Goal: Task Accomplishment & Management: Manage account settings

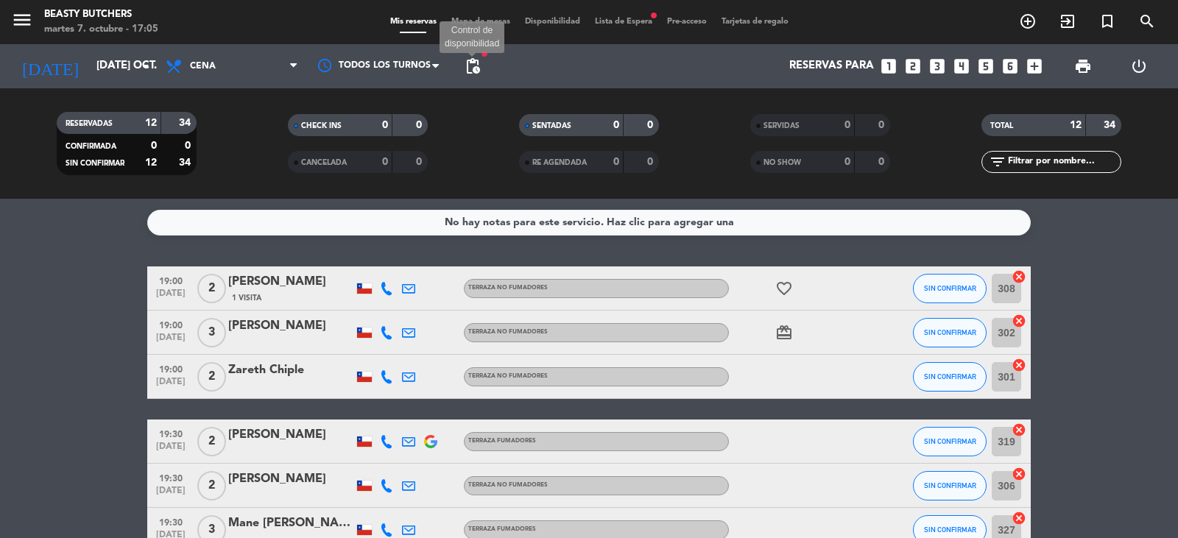
click at [477, 66] on span "pending_actions" at bounding box center [473, 66] width 18 height 18
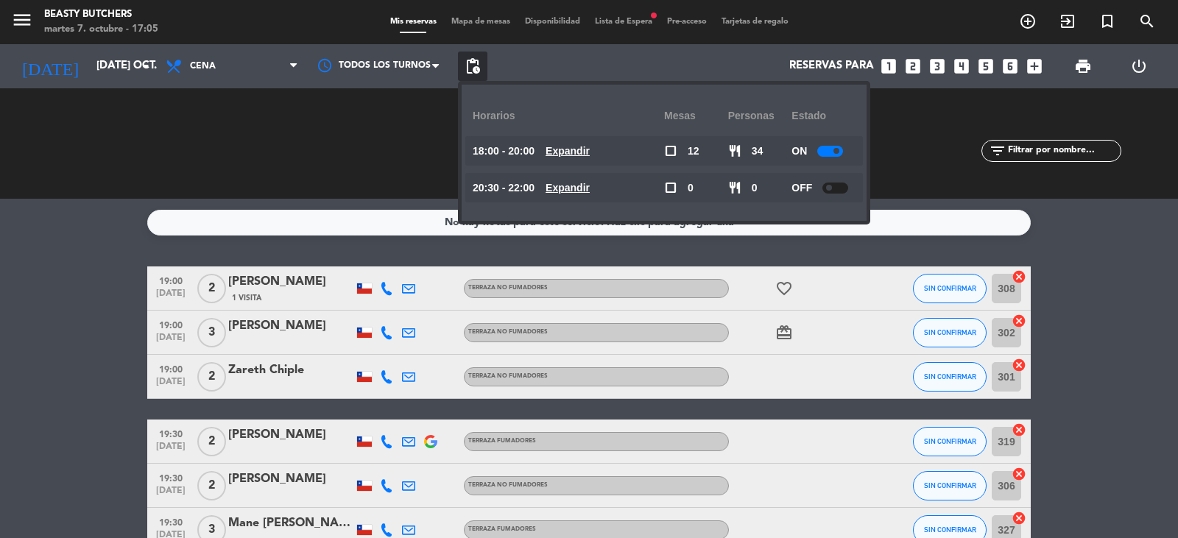
click at [826, 151] on div at bounding box center [830, 151] width 26 height 11
click at [900, 160] on div "SERVIDAS 0 0 NO SHOW 0 0" at bounding box center [820, 143] width 231 height 81
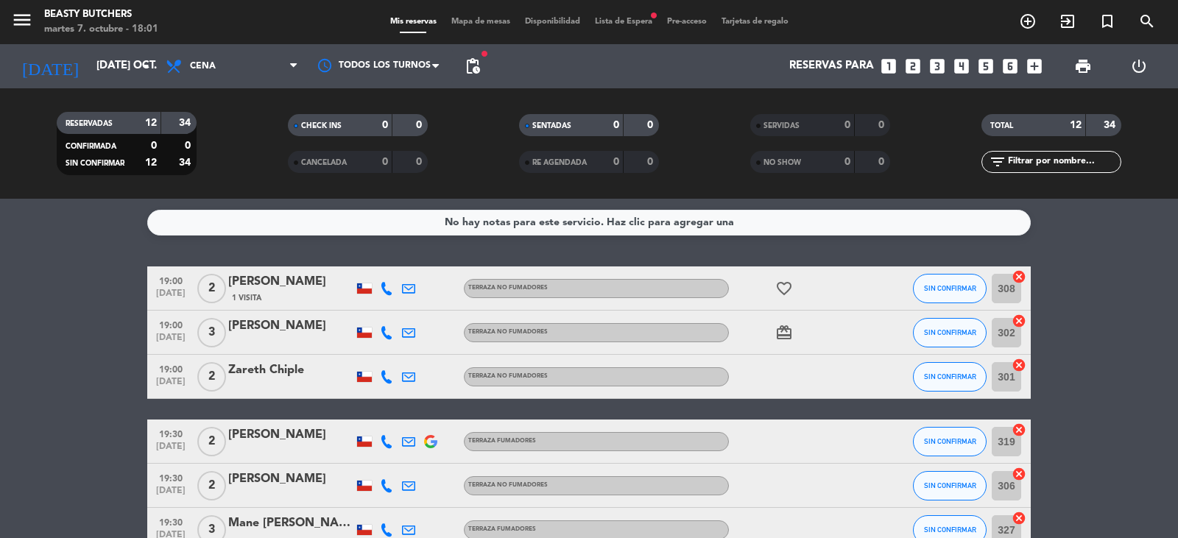
scroll to position [147, 0]
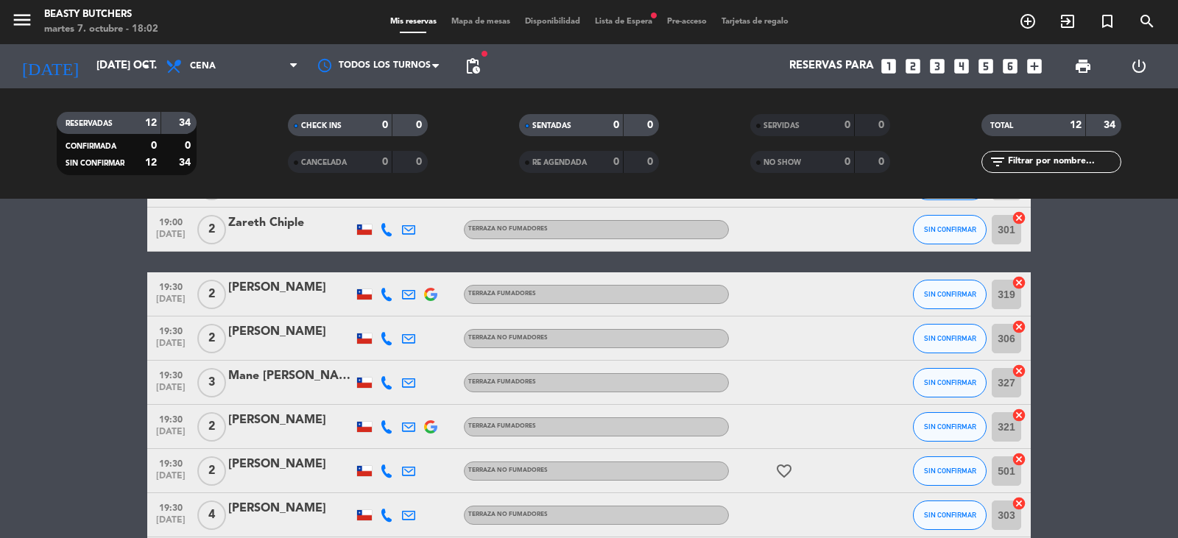
click at [618, 19] on span "Lista de Espera fiber_manual_record" at bounding box center [623, 22] width 72 height 8
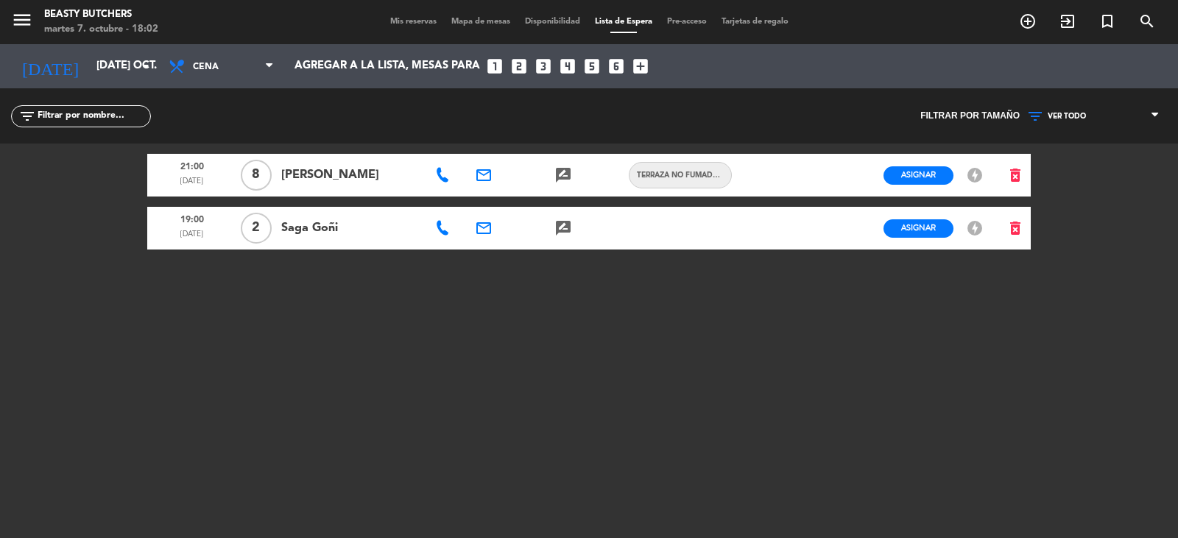
click at [399, 21] on span "Mis reservas" at bounding box center [413, 22] width 61 height 8
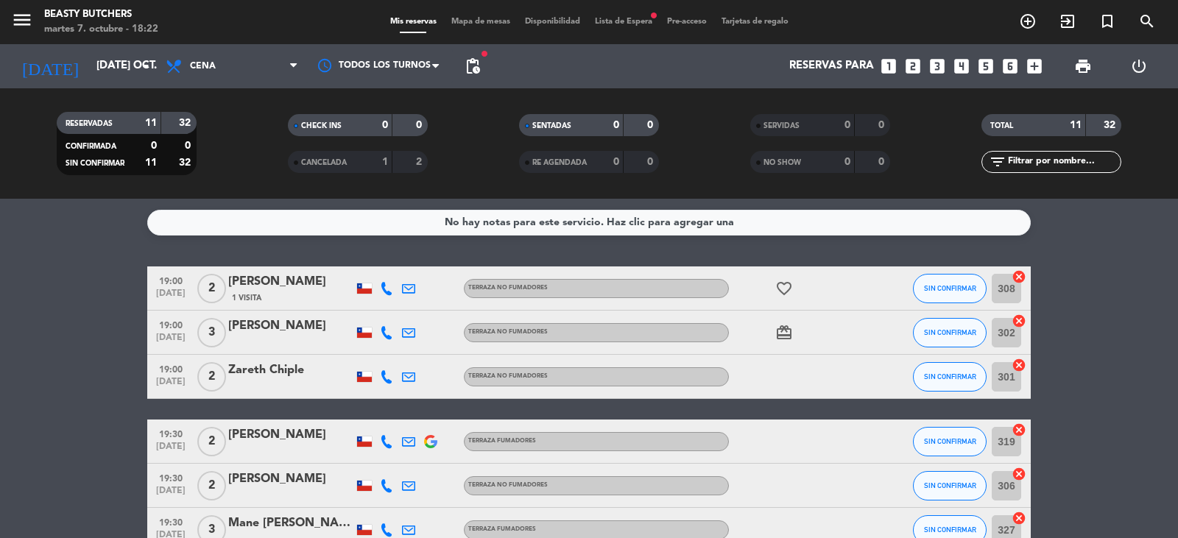
click at [350, 166] on div "CANCELADA" at bounding box center [326, 162] width 68 height 17
click at [353, 163] on div "CANCELADA" at bounding box center [326, 162] width 68 height 17
click at [30, 22] on icon "menu" at bounding box center [22, 20] width 22 height 22
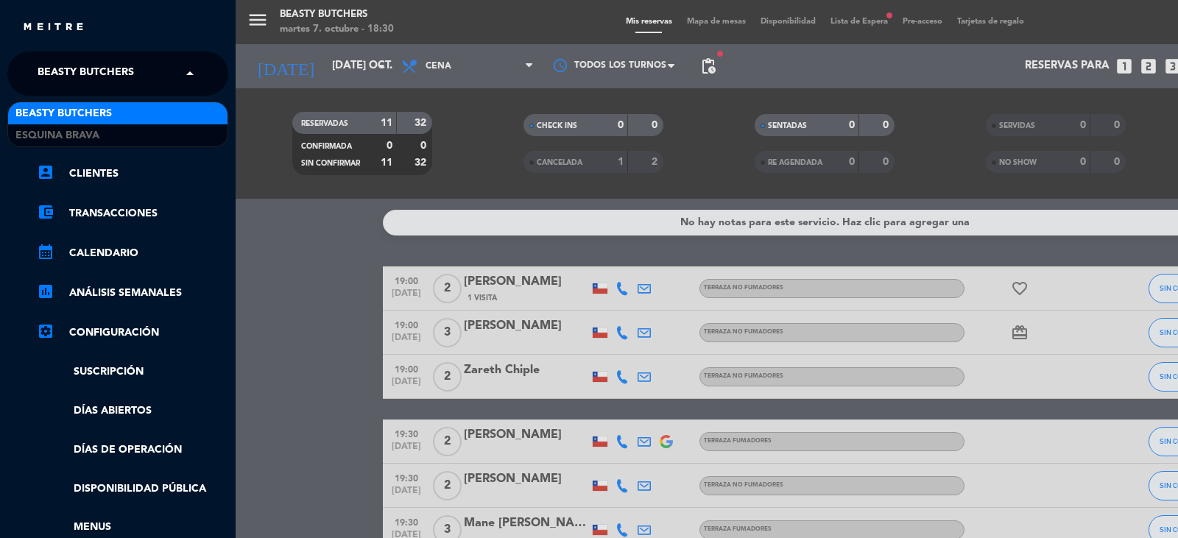
click at [85, 68] on span "Beasty Butchers" at bounding box center [86, 73] width 96 height 31
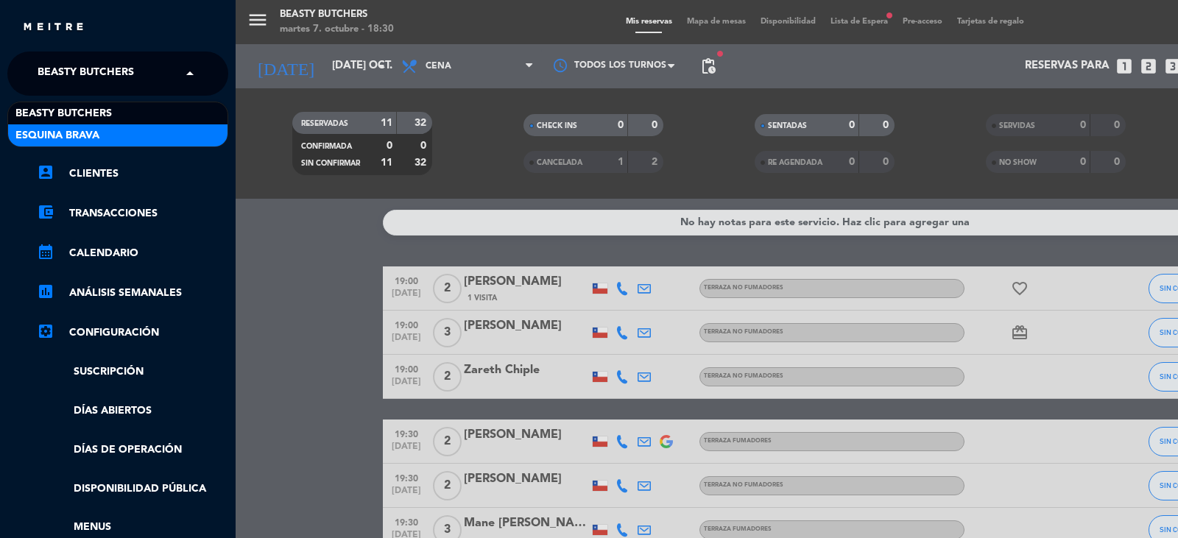
click at [52, 138] on span "Esquina Brava" at bounding box center [57, 135] width 84 height 17
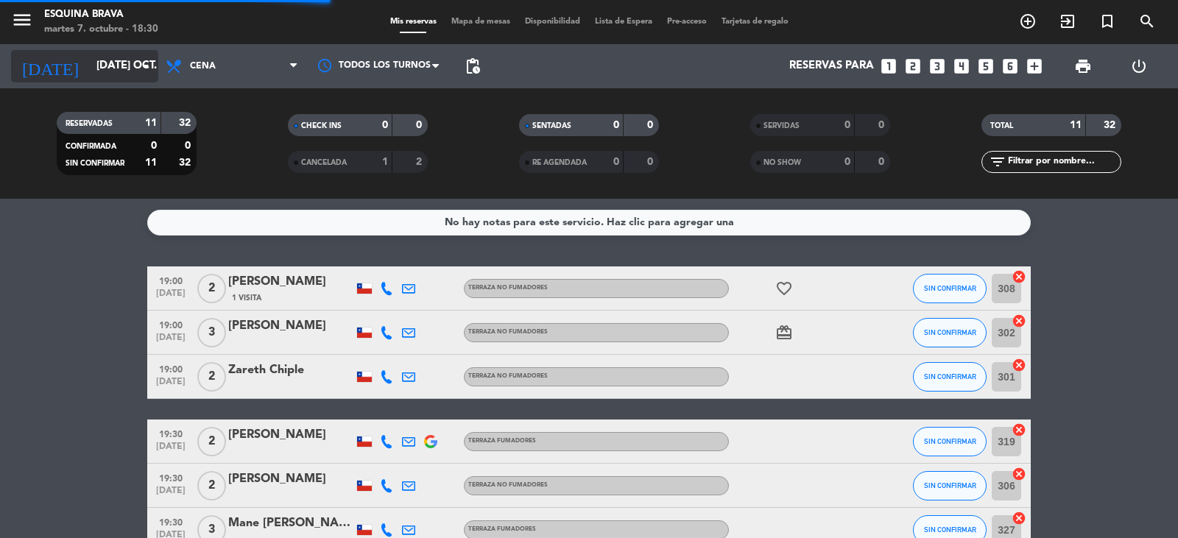
click at [110, 72] on input "[DATE] oct." at bounding box center [160, 66] width 142 height 28
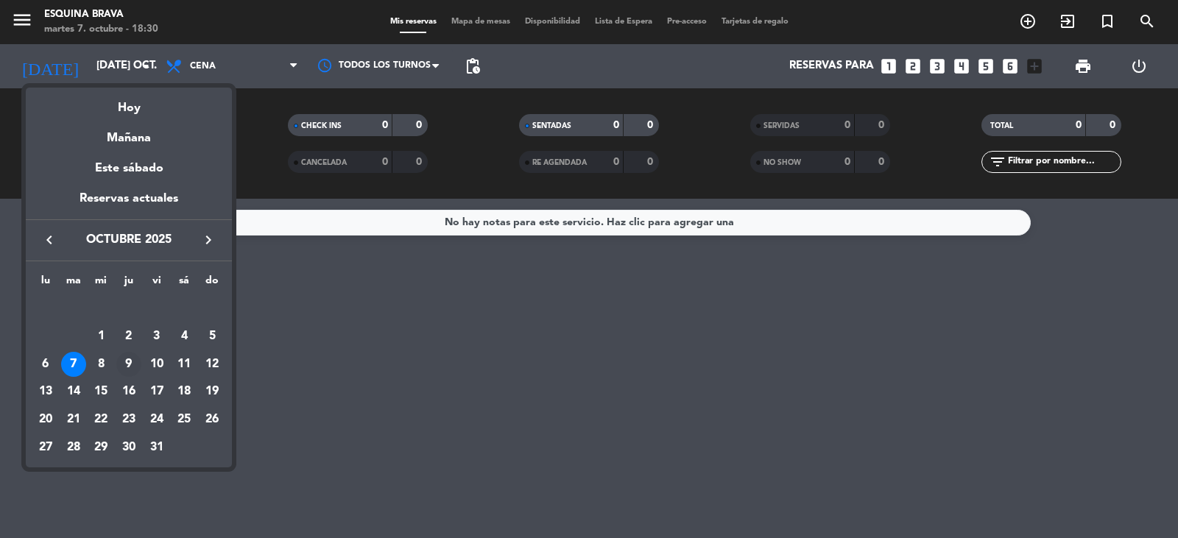
click at [130, 367] on div "9" at bounding box center [128, 364] width 25 height 25
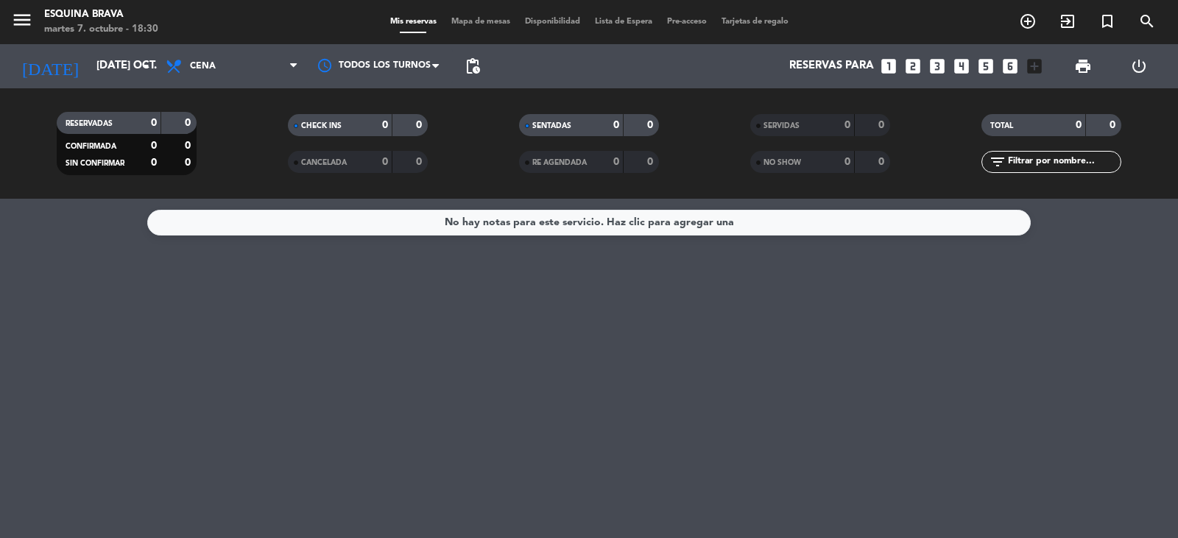
type input "[DEMOGRAPHIC_DATA] [DATE]"
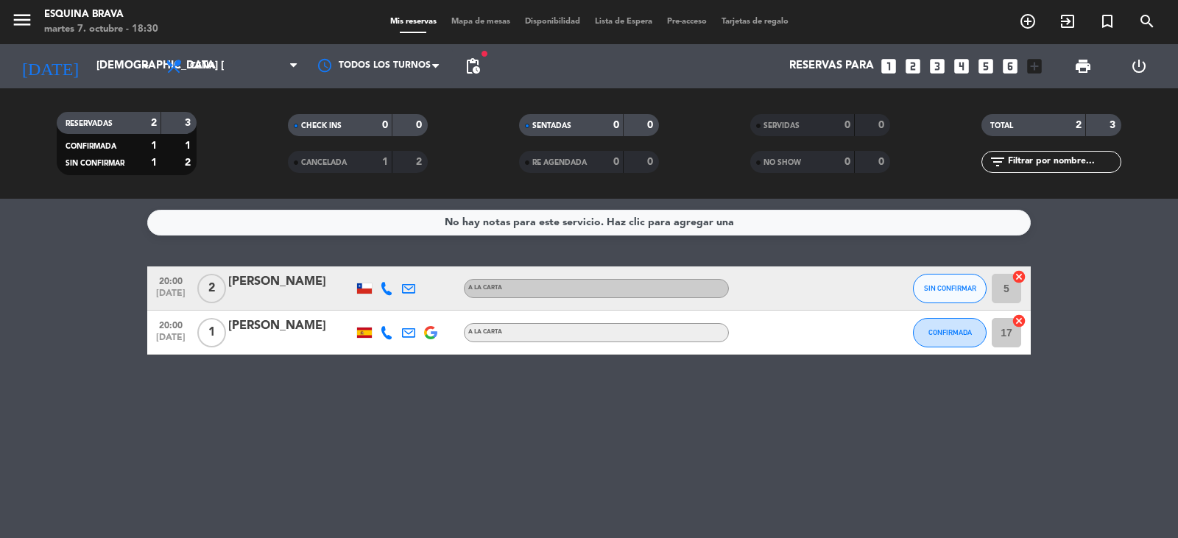
click at [293, 324] on div "[PERSON_NAME]" at bounding box center [290, 326] width 125 height 19
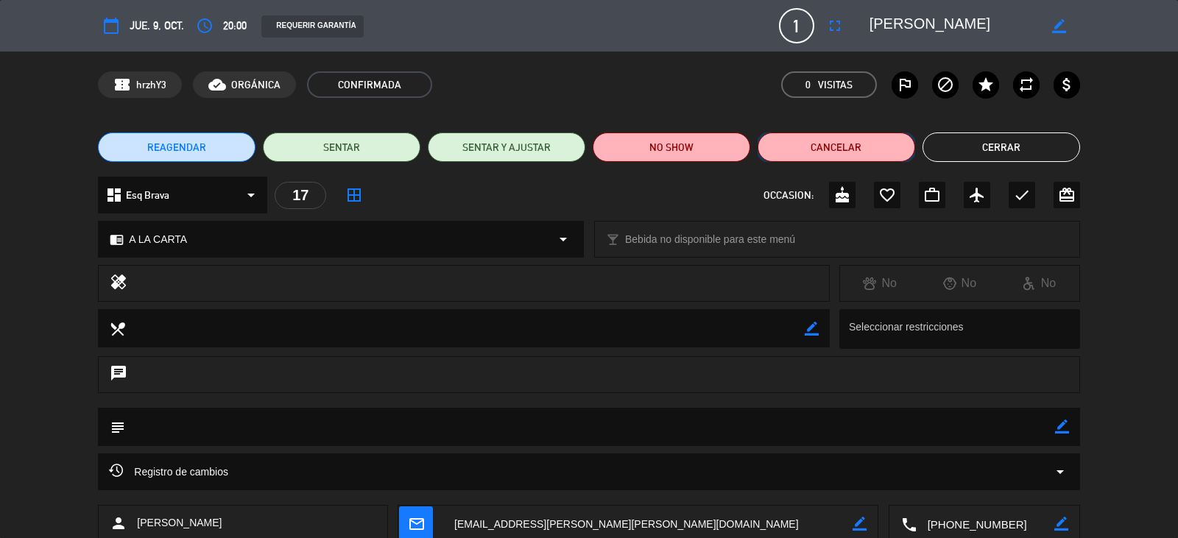
click at [861, 147] on button "Cancelar" at bounding box center [837, 147] width 158 height 29
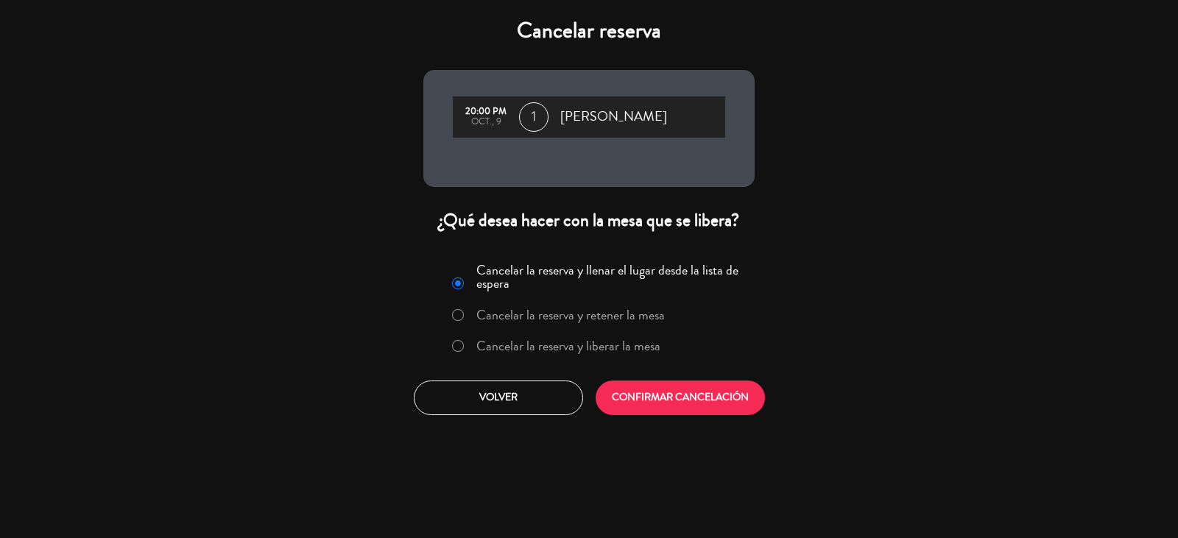
click at [458, 346] on input "Cancelar la reserva y liberar la mesa" at bounding box center [457, 345] width 10 height 10
radio input "true"
click at [657, 407] on button "CONFIRMAR CANCELACIÓN" at bounding box center [680, 398] width 169 height 35
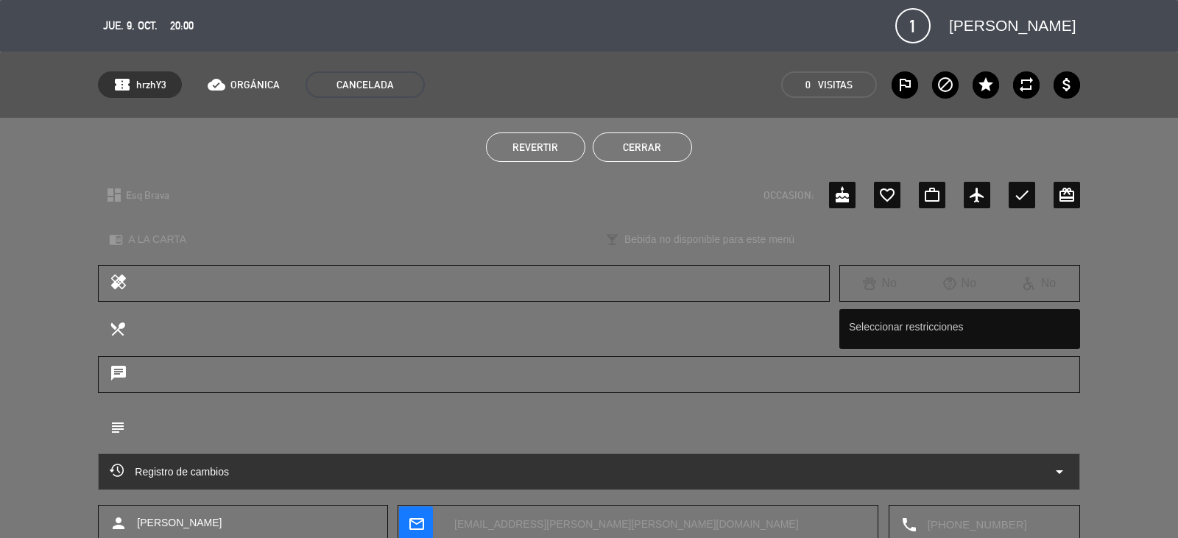
click at [642, 149] on button "Cerrar" at bounding box center [642, 147] width 99 height 29
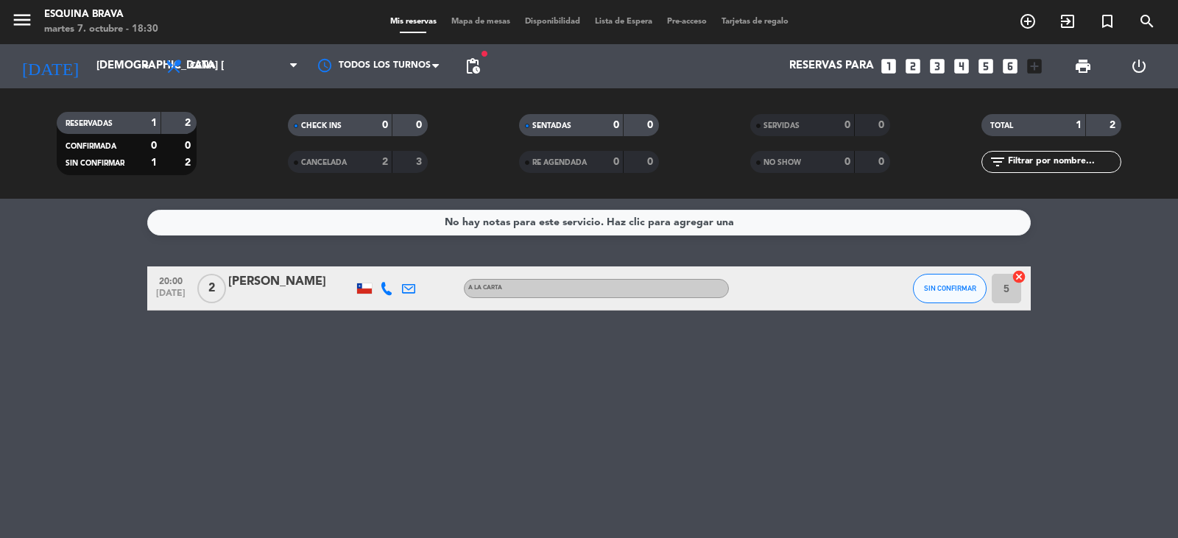
click at [294, 283] on div "[PERSON_NAME]" at bounding box center [290, 281] width 125 height 19
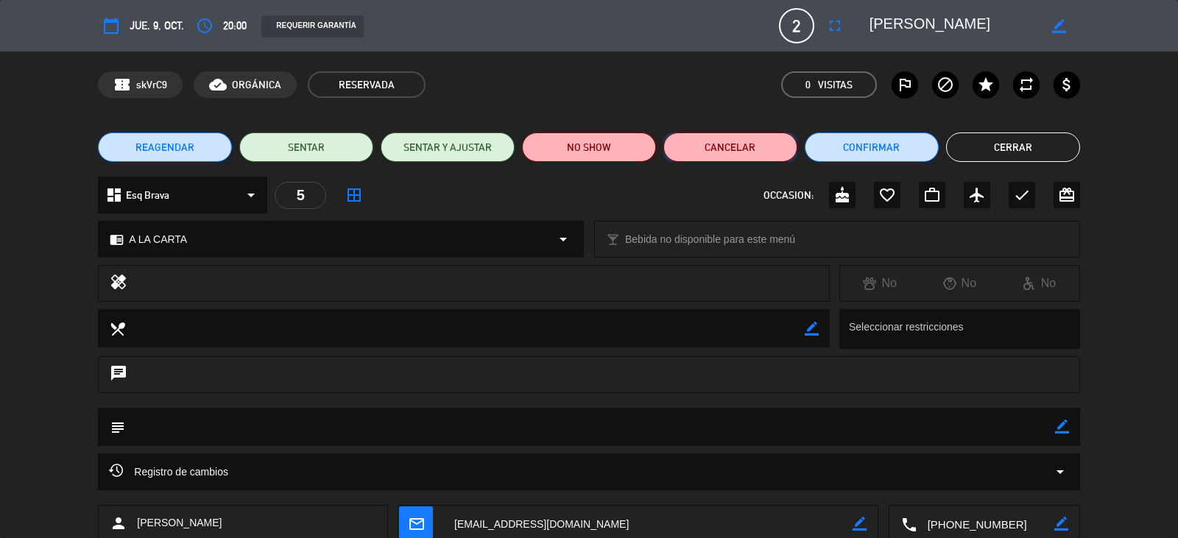
click at [735, 152] on button "Cancelar" at bounding box center [730, 147] width 134 height 29
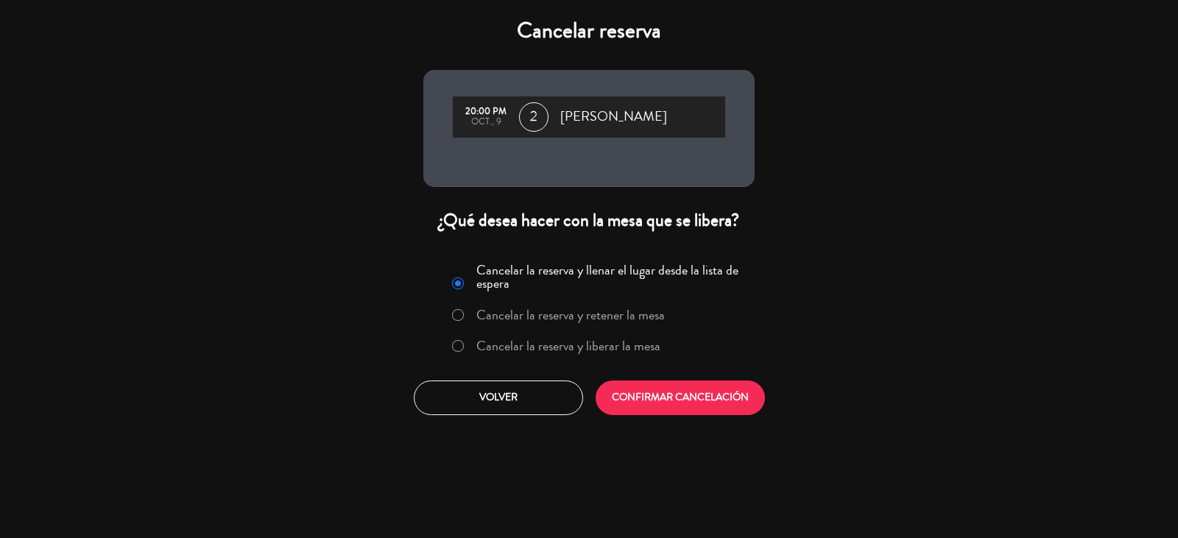
click at [459, 348] on input "Cancelar la reserva y liberar la mesa" at bounding box center [457, 345] width 10 height 10
radio input "true"
click at [666, 403] on button "CONFIRMAR CANCELACIÓN" at bounding box center [680, 398] width 169 height 35
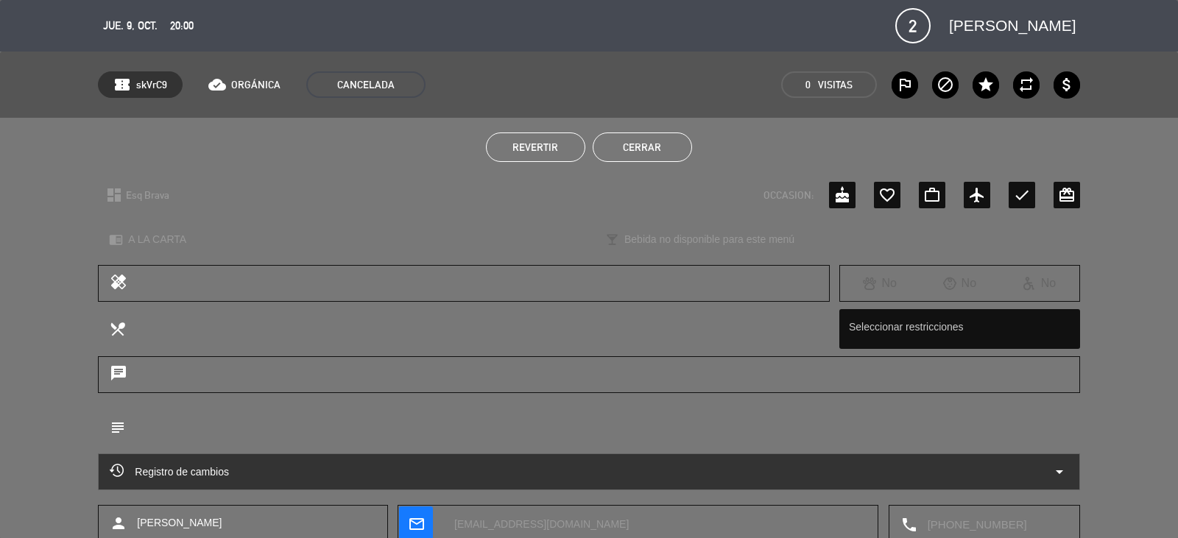
drag, startPoint x: 655, startPoint y: 146, endPoint x: 661, endPoint y: 138, distance: 9.4
click at [661, 138] on button "Cerrar" at bounding box center [642, 147] width 99 height 29
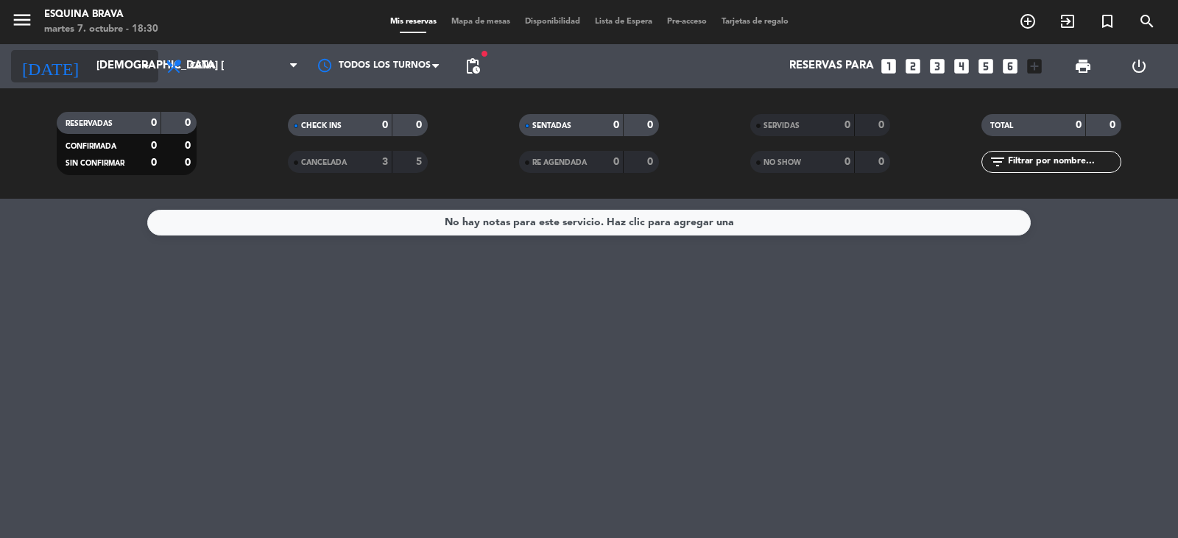
click at [89, 60] on input "[DEMOGRAPHIC_DATA] [DATE]" at bounding box center [160, 66] width 142 height 28
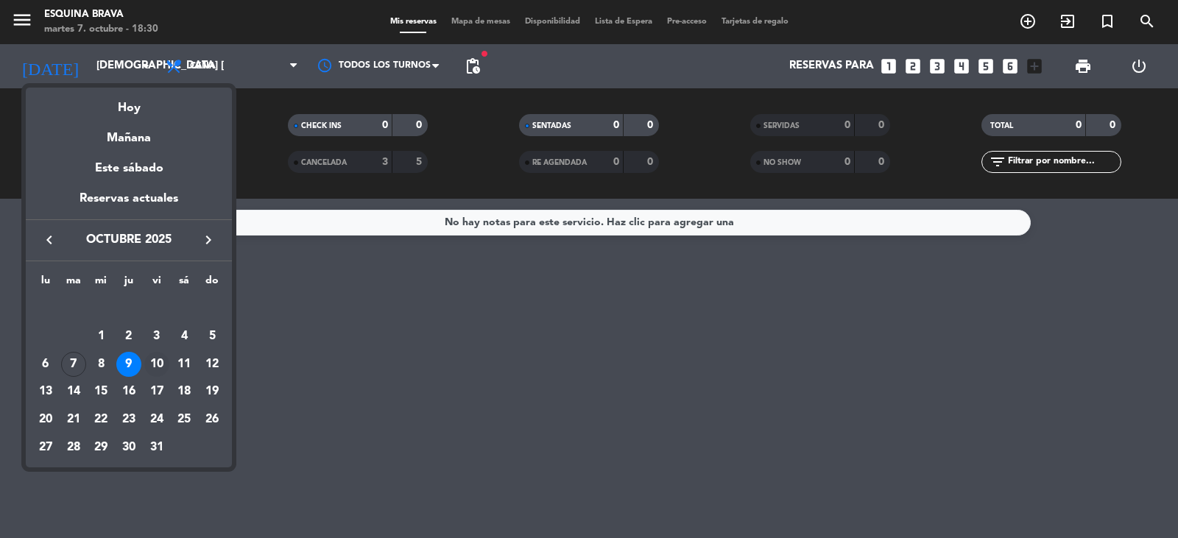
click at [162, 356] on div "10" at bounding box center [156, 364] width 25 height 25
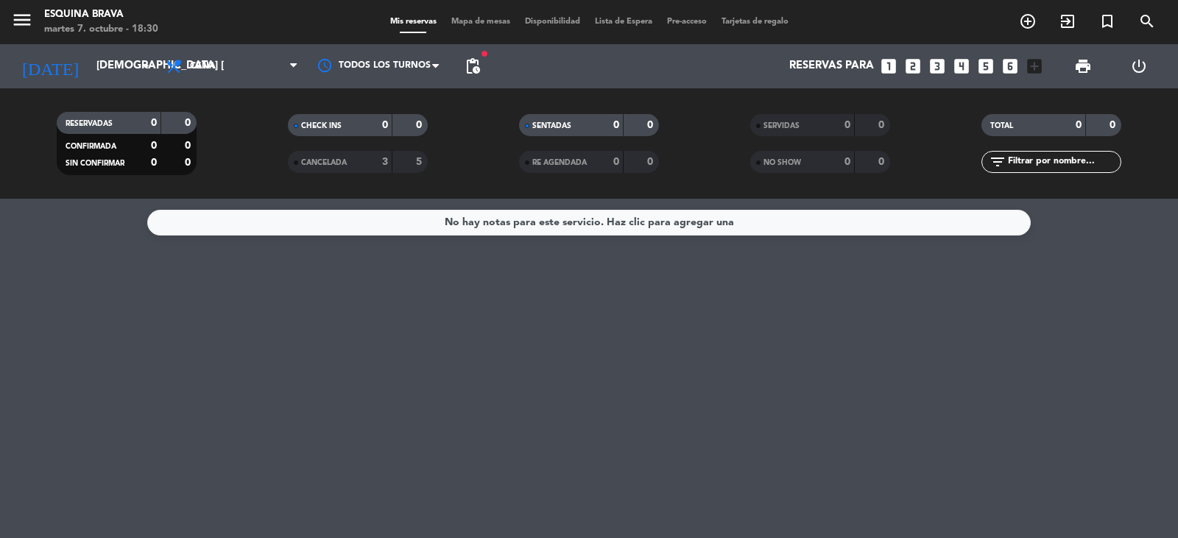
type input "vie. [DATE]"
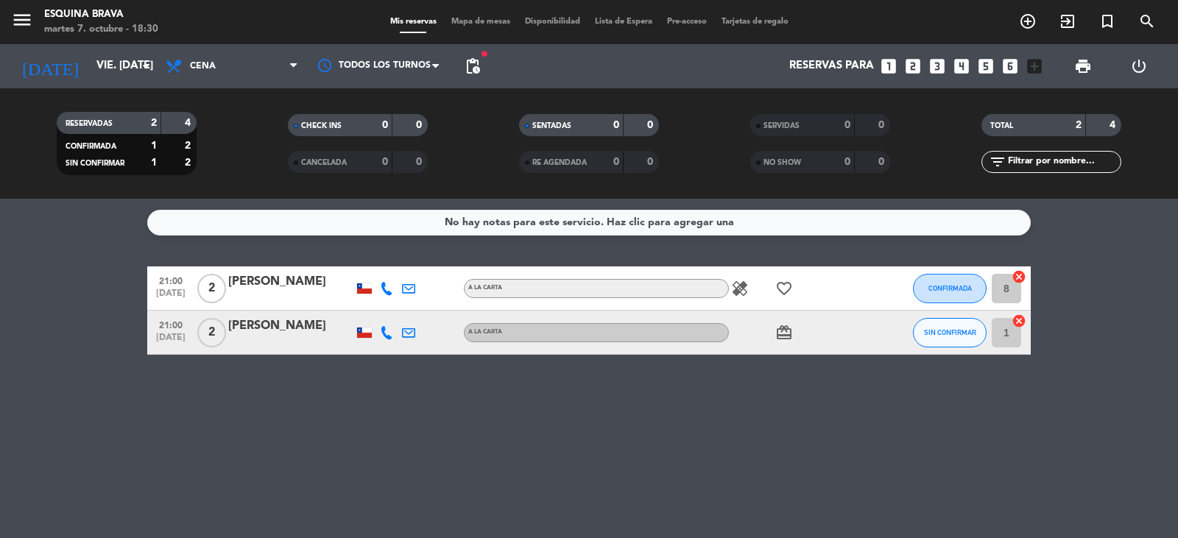
click at [280, 273] on div "[PERSON_NAME]" at bounding box center [290, 281] width 125 height 19
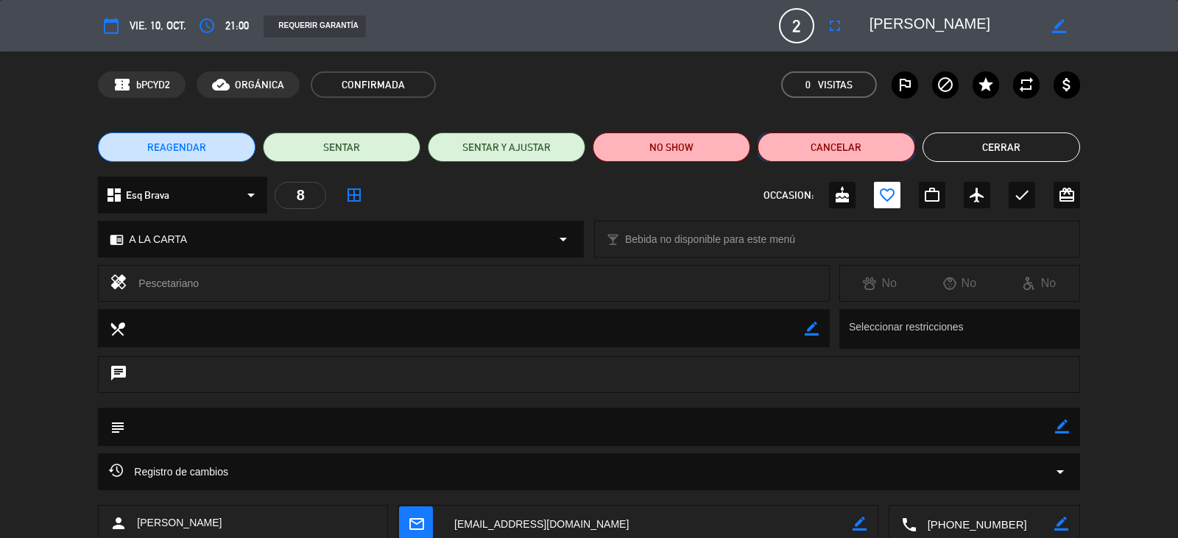
click at [837, 144] on button "Cancelar" at bounding box center [837, 147] width 158 height 29
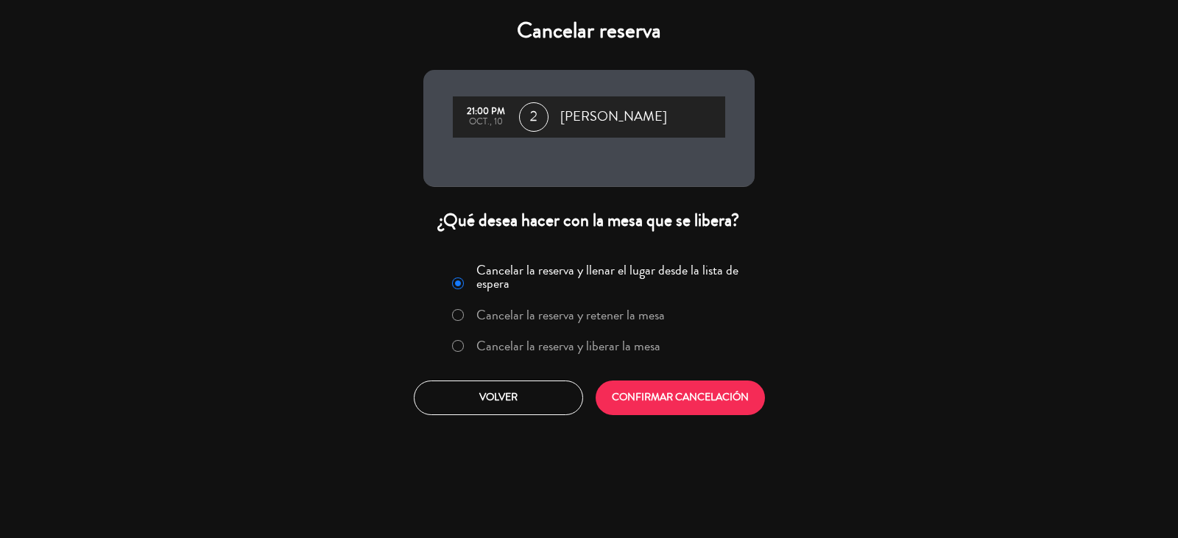
drag, startPoint x: 465, startPoint y: 340, endPoint x: 635, endPoint y: 384, distance: 175.0
click at [467, 342] on label "Cancelar la reserva y liberar la mesa" at bounding box center [556, 346] width 224 height 27
click at [666, 393] on button "CONFIRMAR CANCELACIÓN" at bounding box center [680, 398] width 169 height 35
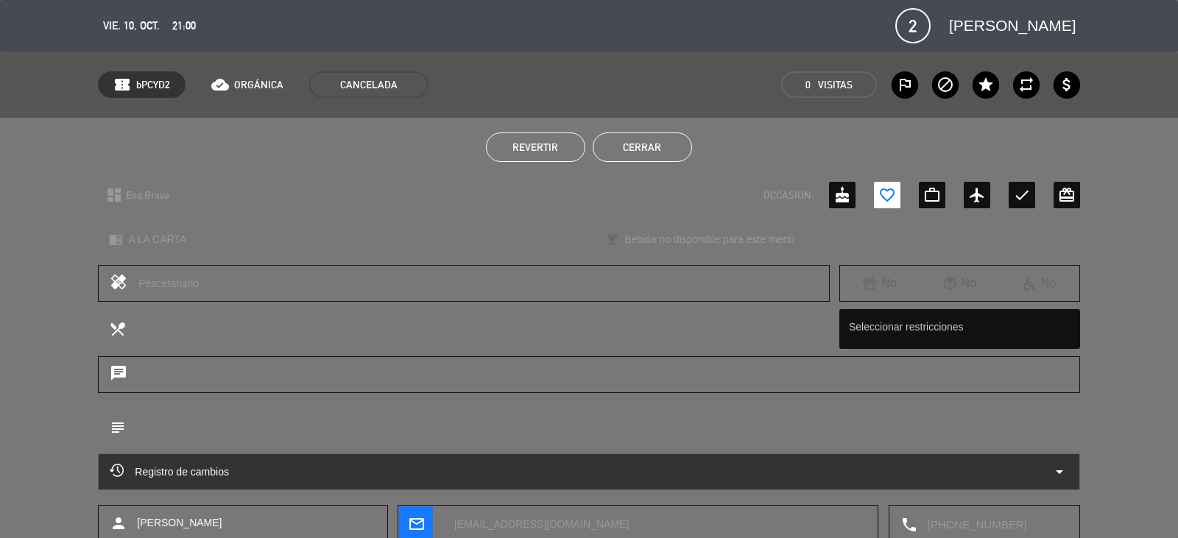
click at [650, 150] on button "Cerrar" at bounding box center [642, 147] width 99 height 29
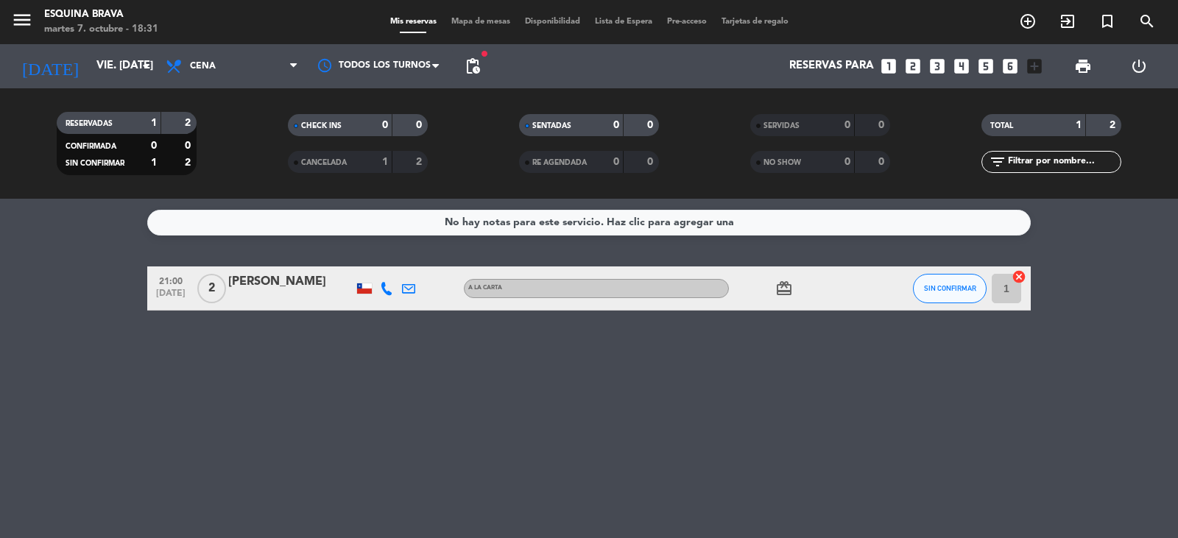
click at [283, 286] on div "[PERSON_NAME]" at bounding box center [290, 281] width 125 height 19
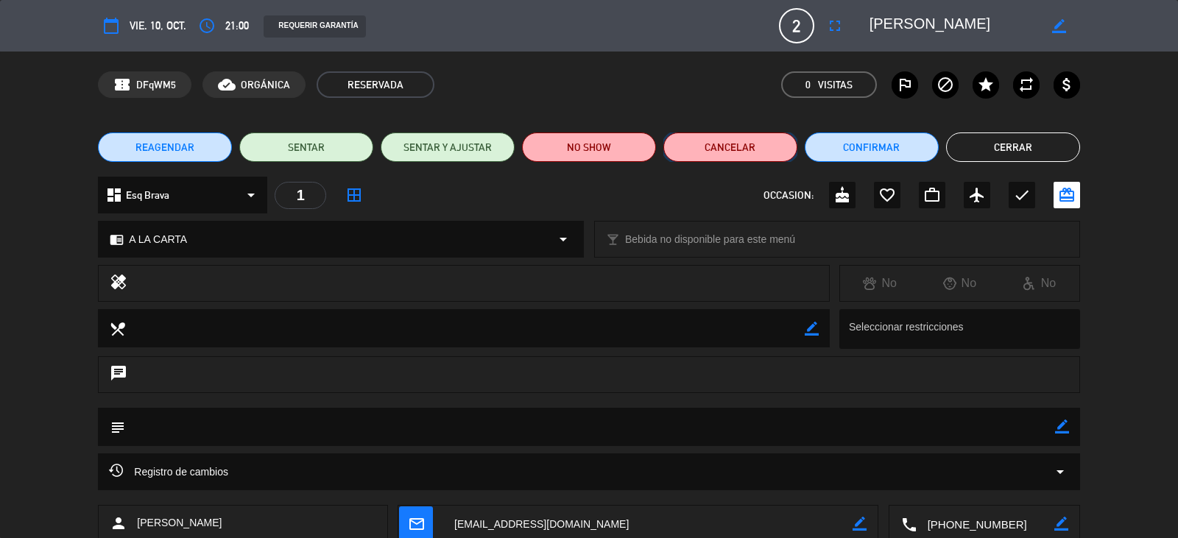
click at [741, 144] on button "Cancelar" at bounding box center [730, 147] width 134 height 29
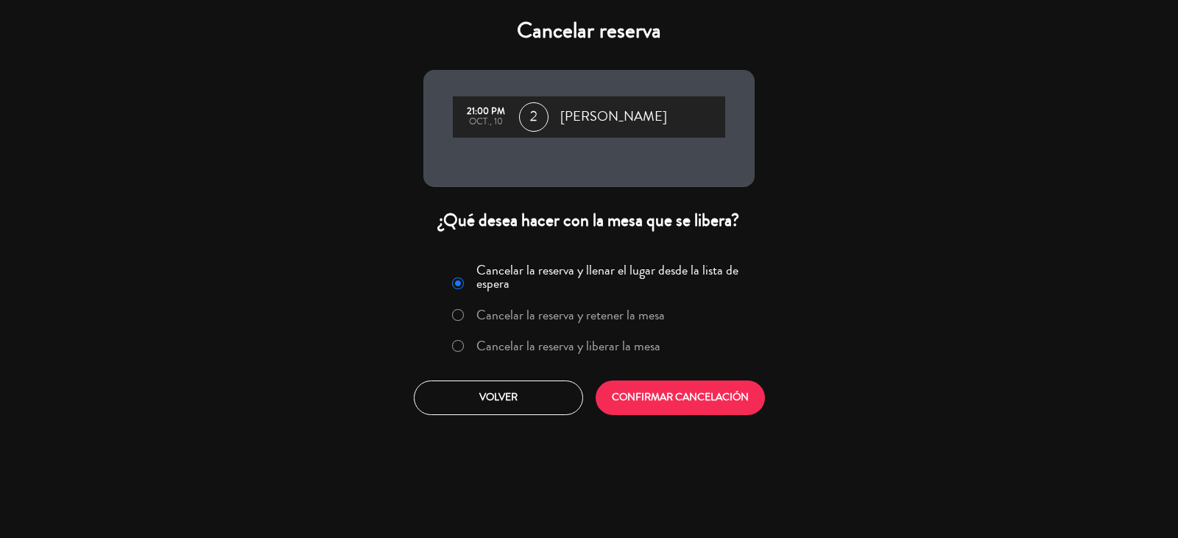
click at [456, 347] on input "Cancelar la reserva y liberar la mesa" at bounding box center [457, 345] width 10 height 10
radio input "true"
click at [706, 404] on button "CONFIRMAR CANCELACIÓN" at bounding box center [680, 398] width 169 height 35
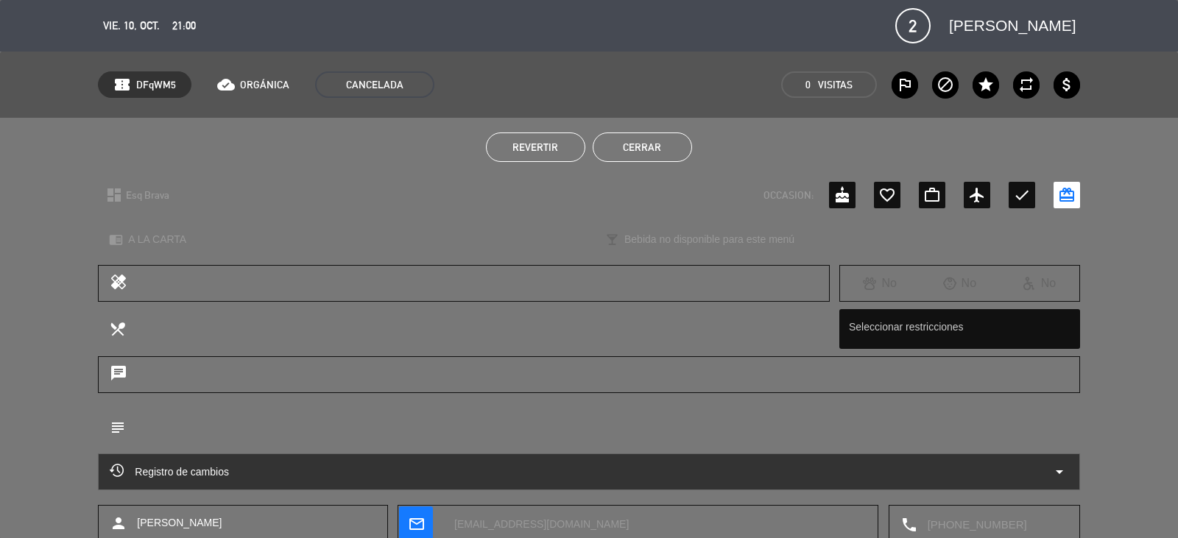
click at [676, 151] on button "Cerrar" at bounding box center [642, 147] width 99 height 29
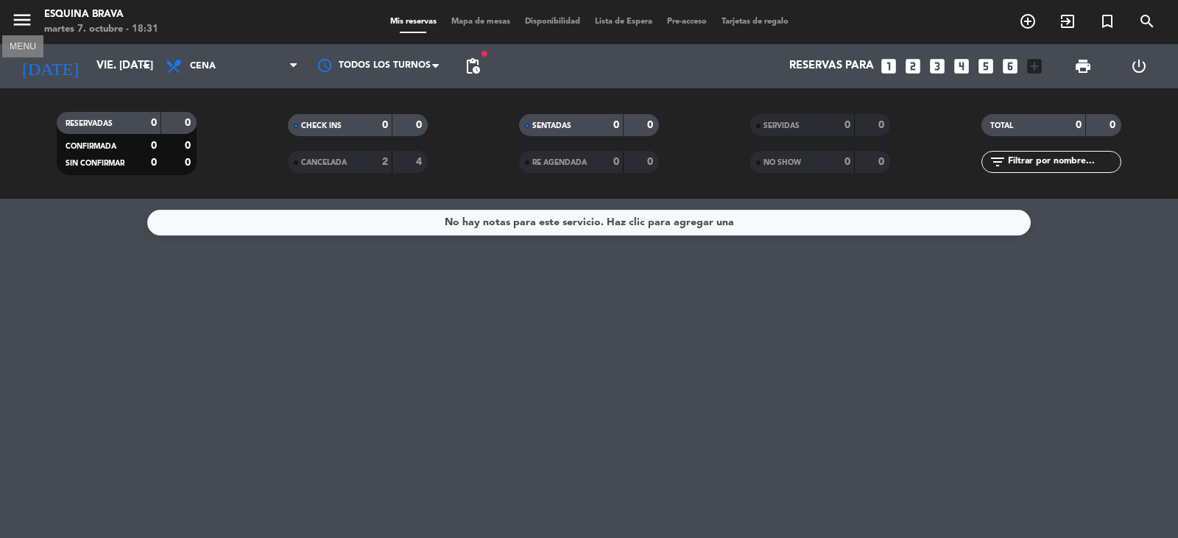
click at [30, 11] on icon "menu" at bounding box center [22, 20] width 22 height 22
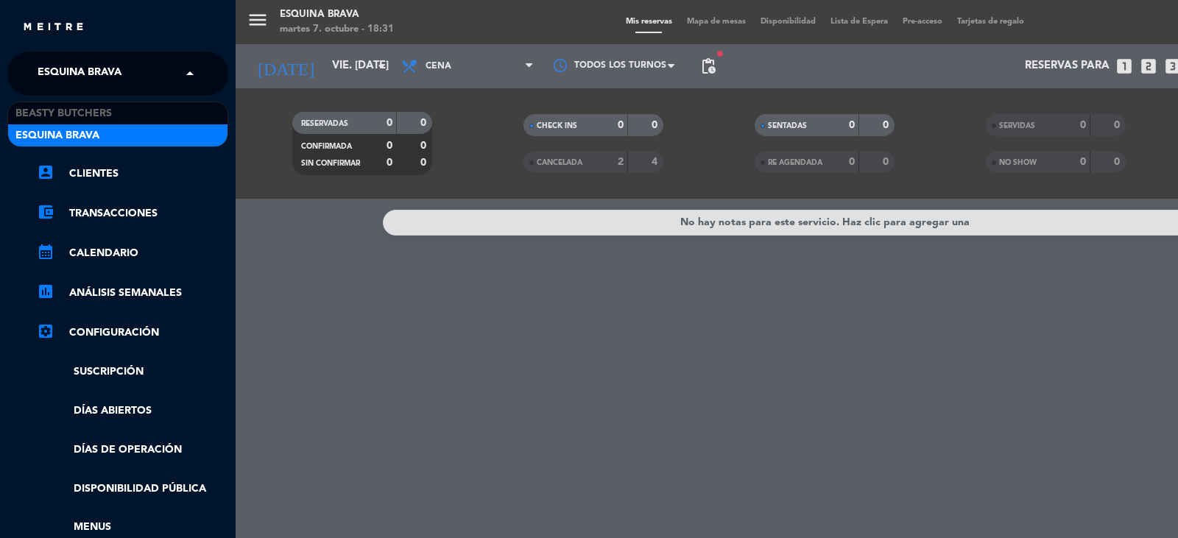
drag, startPoint x: 113, startPoint y: 81, endPoint x: 154, endPoint y: 74, distance: 41.2
click at [115, 79] on span "Esquina Brava" at bounding box center [80, 73] width 84 height 31
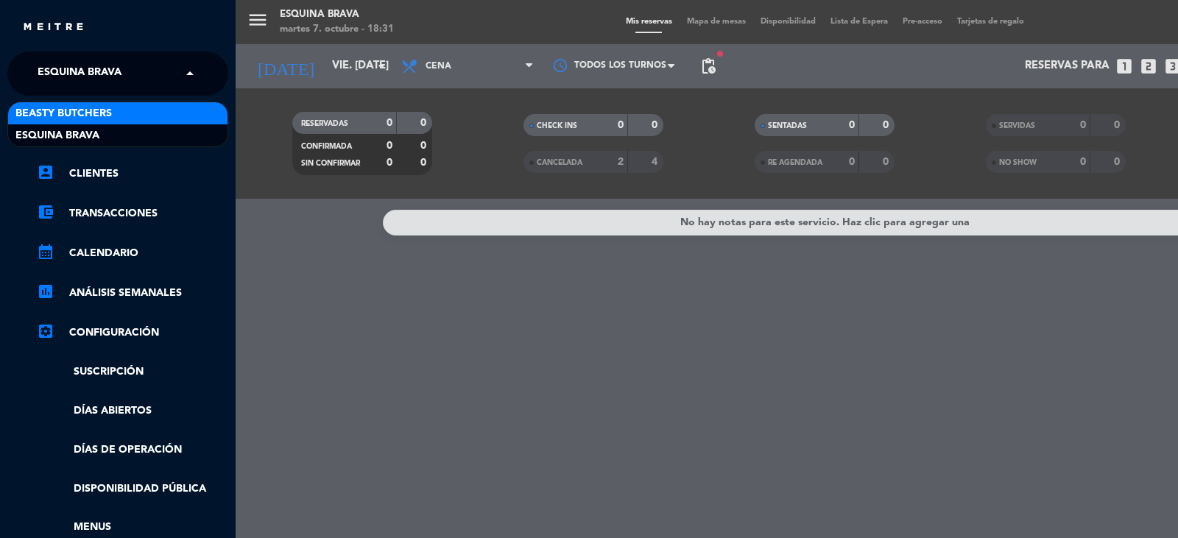
click at [92, 111] on span "Beasty Butchers" at bounding box center [63, 113] width 96 height 17
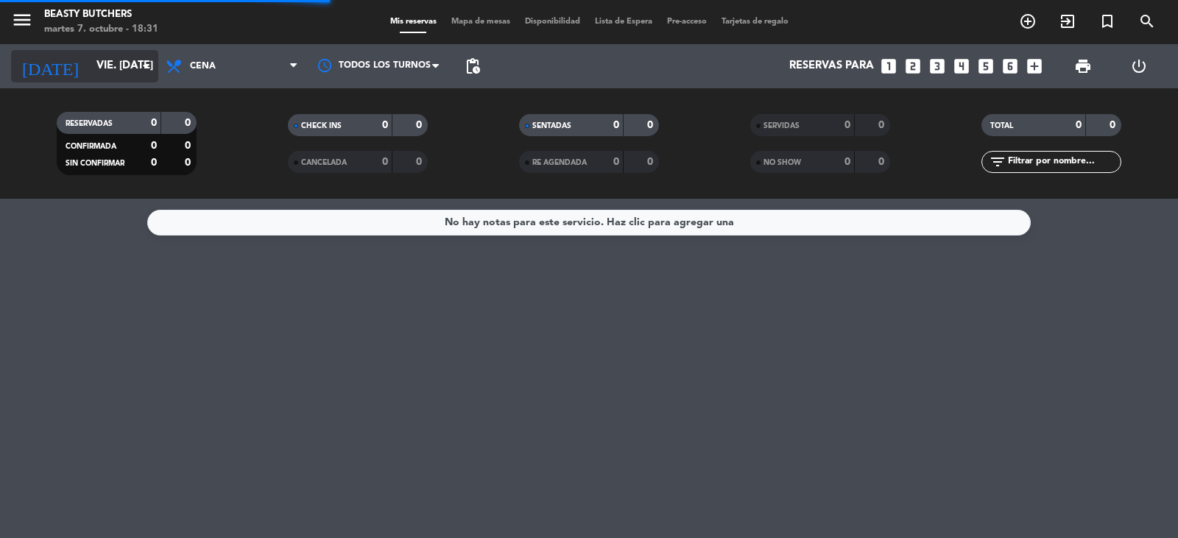
click at [99, 69] on input "vie. [DATE]" at bounding box center [160, 66] width 142 height 28
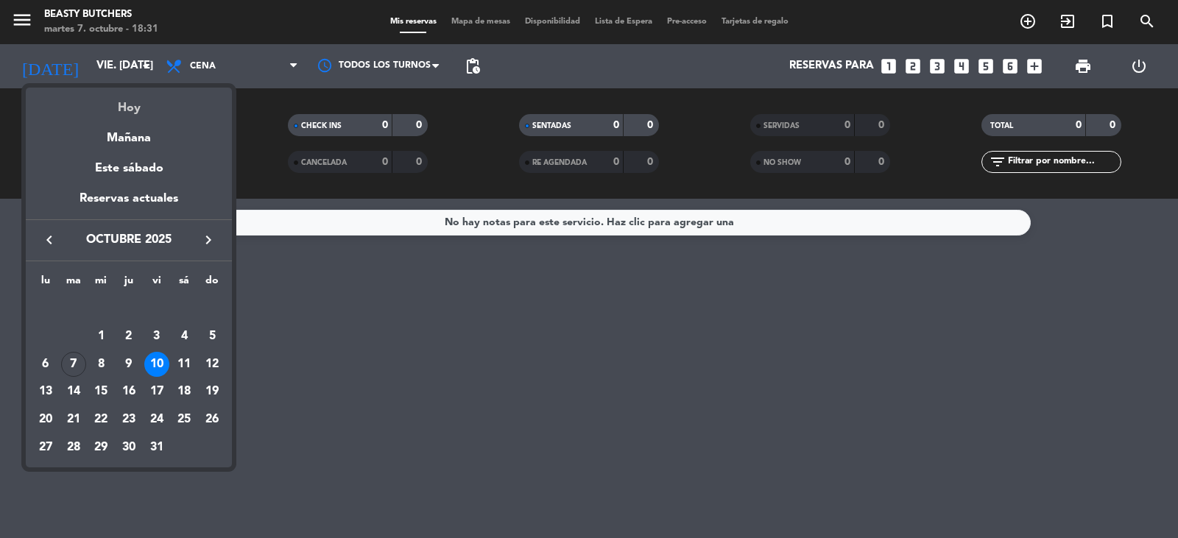
click at [127, 102] on div "Hoy" at bounding box center [129, 103] width 206 height 30
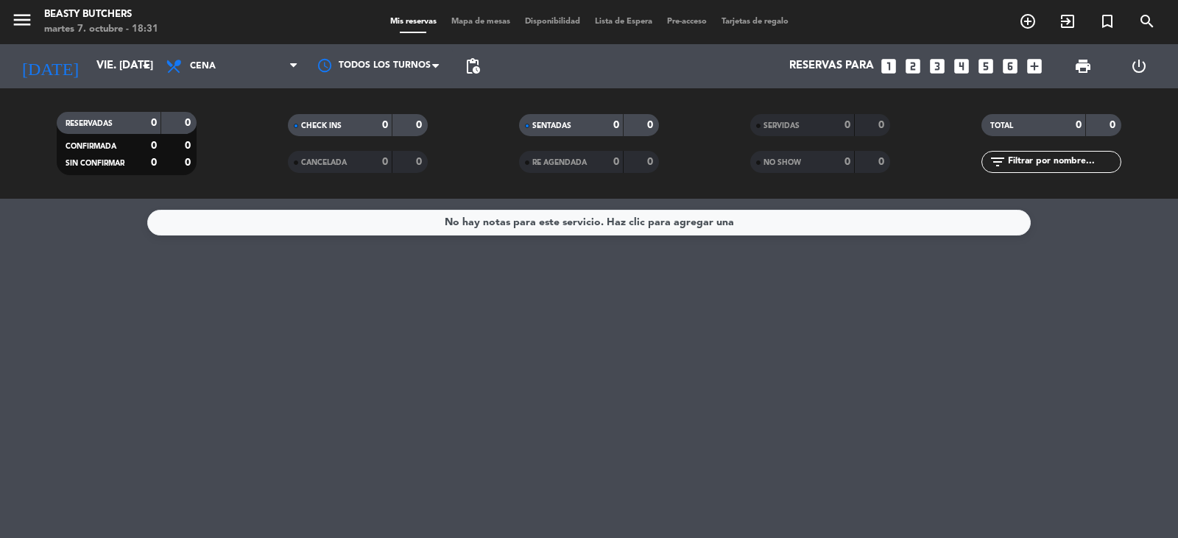
type input "[DATE] oct."
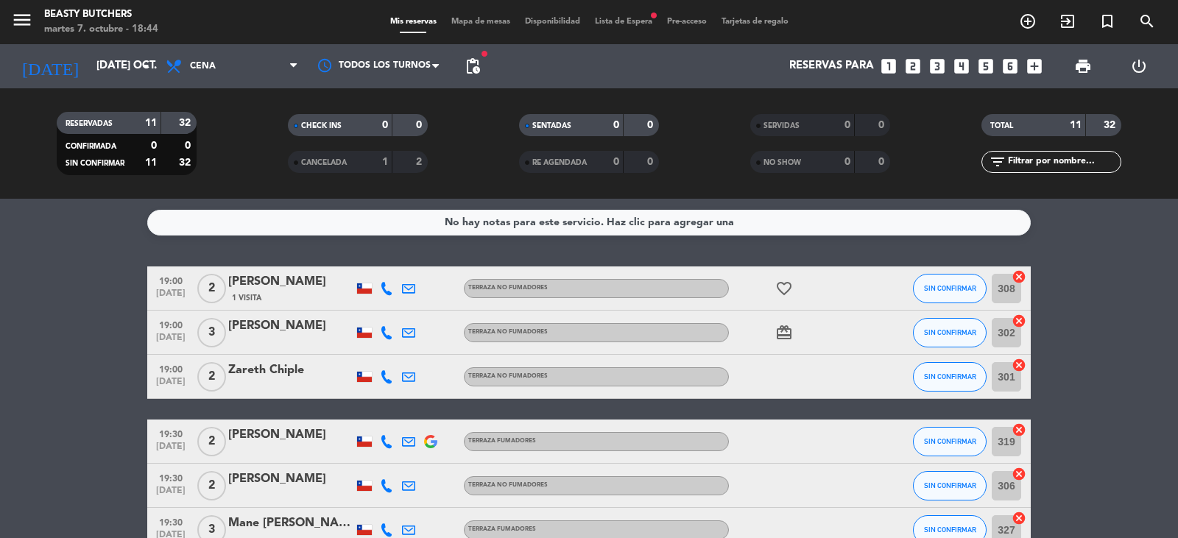
click at [639, 15] on div "Mis reservas Mapa de mesas Disponibilidad Lista de Espera fiber_manual_record P…" at bounding box center [589, 21] width 413 height 13
click at [631, 20] on span "Lista de Espera fiber_manual_record" at bounding box center [623, 22] width 72 height 8
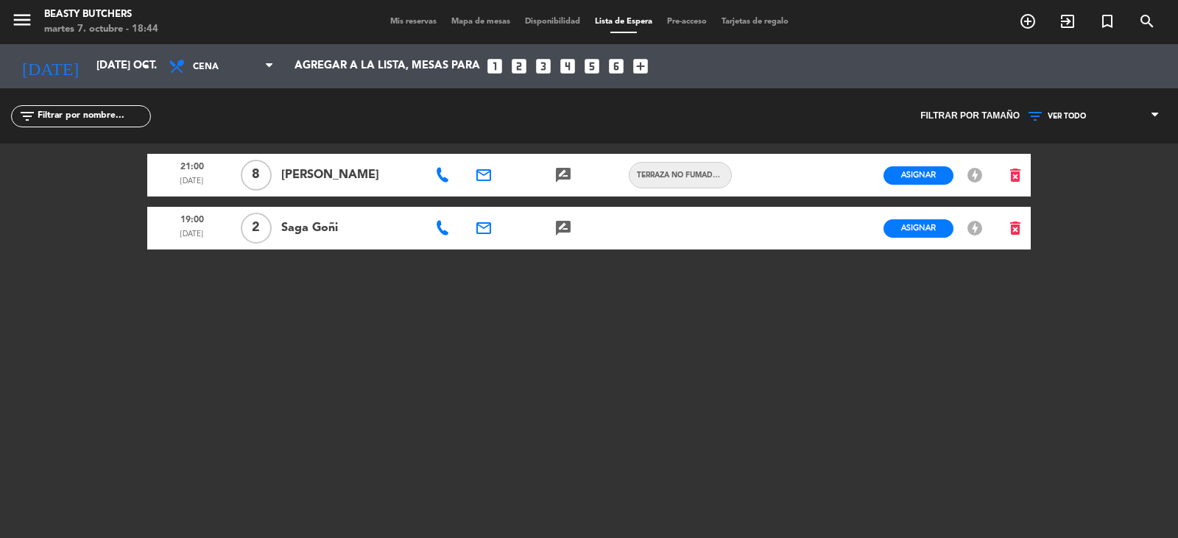
click at [399, 24] on span "Mis reservas" at bounding box center [413, 22] width 61 height 8
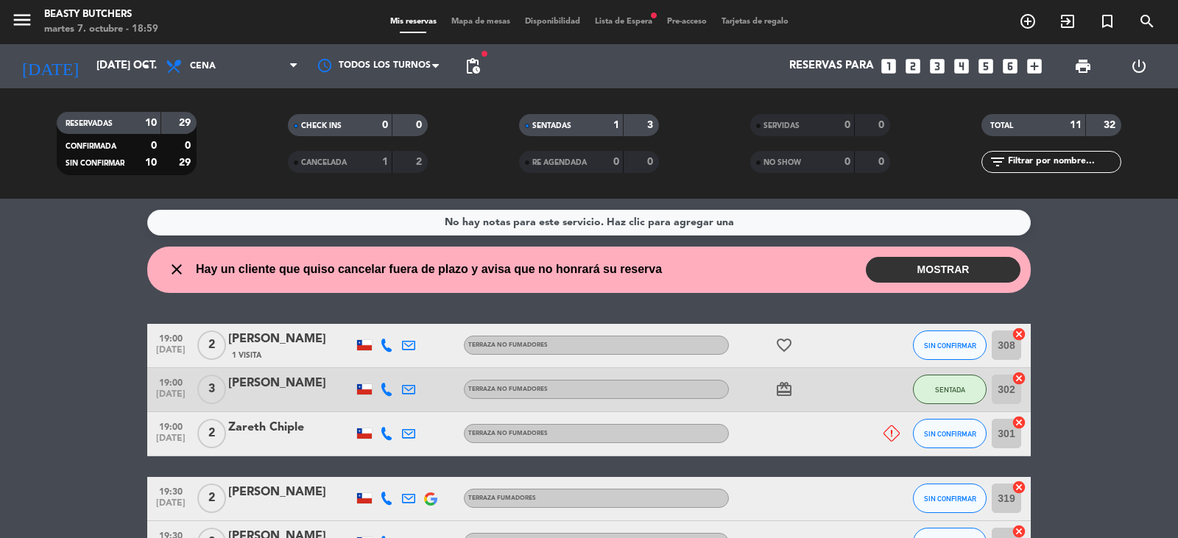
click at [941, 273] on button "MOSTRAR" at bounding box center [943, 270] width 155 height 26
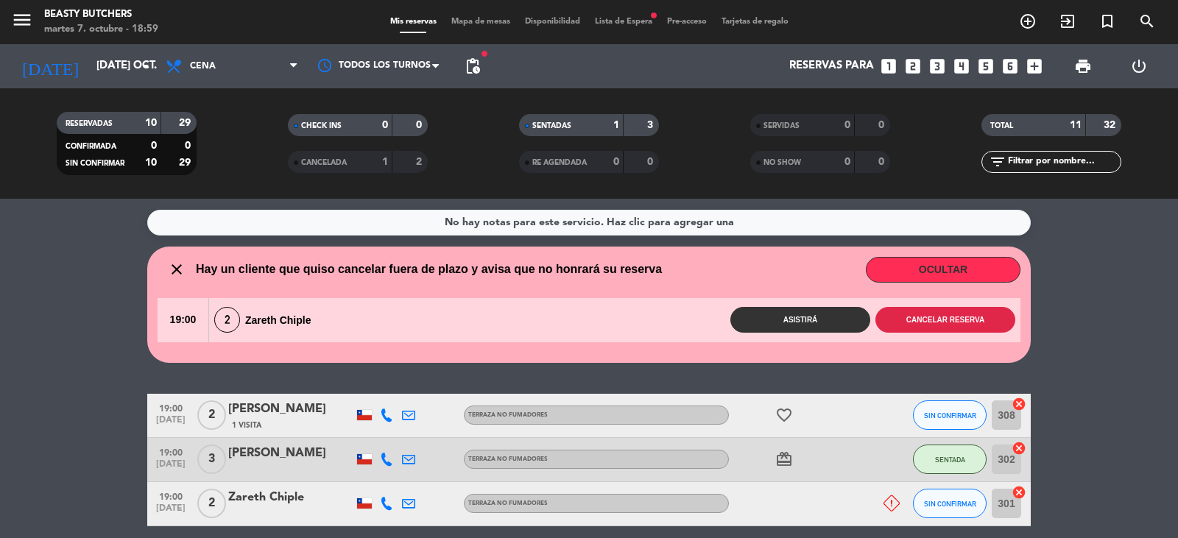
click at [970, 322] on button "Cancelar reserva" at bounding box center [945, 320] width 140 height 26
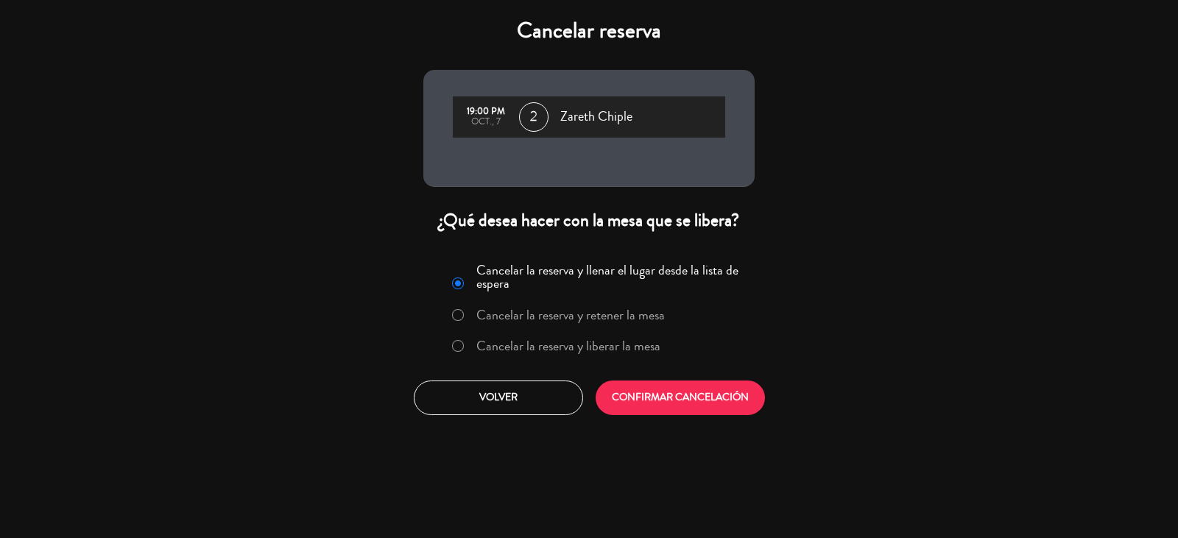
click at [467, 339] on label "Cancelar la reserva y liberar la mesa" at bounding box center [556, 346] width 224 height 27
click at [649, 386] on button "CONFIRMAR CANCELACIÓN" at bounding box center [680, 398] width 169 height 35
